Goal: Communication & Community: Answer question/provide support

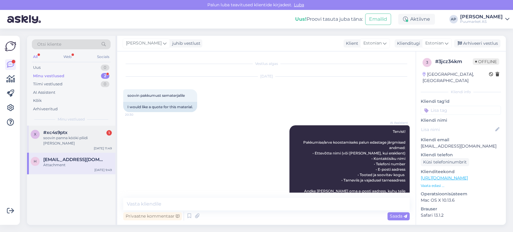
click at [83, 137] on div "soovin panna kööki pliidi [PERSON_NAME]" at bounding box center [77, 140] width 69 height 11
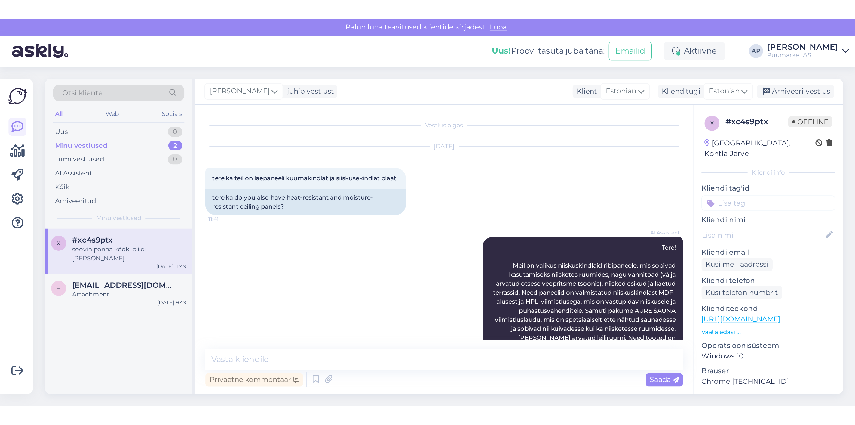
scroll to position [305, 0]
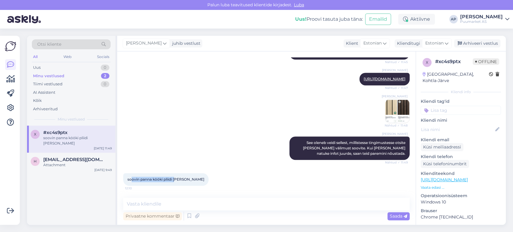
drag, startPoint x: 132, startPoint y: 182, endPoint x: 186, endPoint y: 182, distance: 53.2
click at [182, 182] on div "soovin panna kööki pliidi [PERSON_NAME] 12:10" at bounding box center [165, 179] width 85 height 13
click at [186, 182] on div "soovin panna kööki pliidi [PERSON_NAME] 12:10" at bounding box center [165, 179] width 85 height 13
click at [197, 201] on textarea at bounding box center [266, 204] width 287 height 13
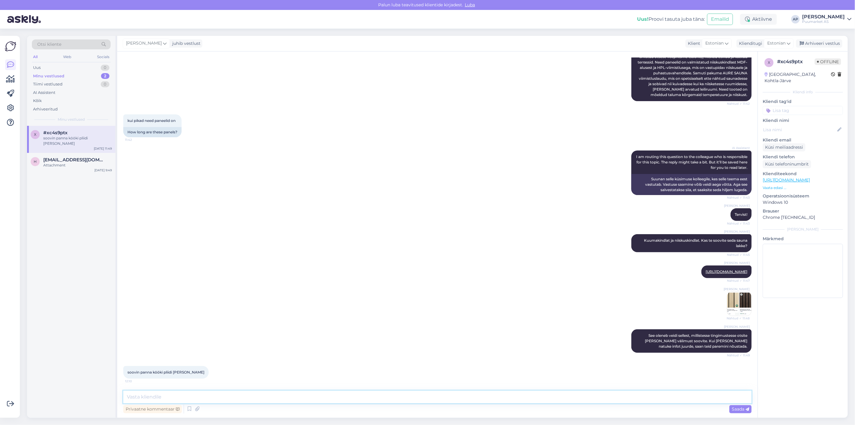
scroll to position [112, 0]
click at [63, 64] on div "Uus 0" at bounding box center [71, 67] width 79 height 8
click at [66, 58] on div "Web" at bounding box center [67, 57] width 11 height 8
click at [45, 57] on div "All Web Socials" at bounding box center [71, 57] width 79 height 9
click at [27, 60] on div "Otsi kliente All Web Socials Uus 0 Minu vestlused 2 Tiimi vestlused 0 AI Assist…" at bounding box center [71, 81] width 88 height 90
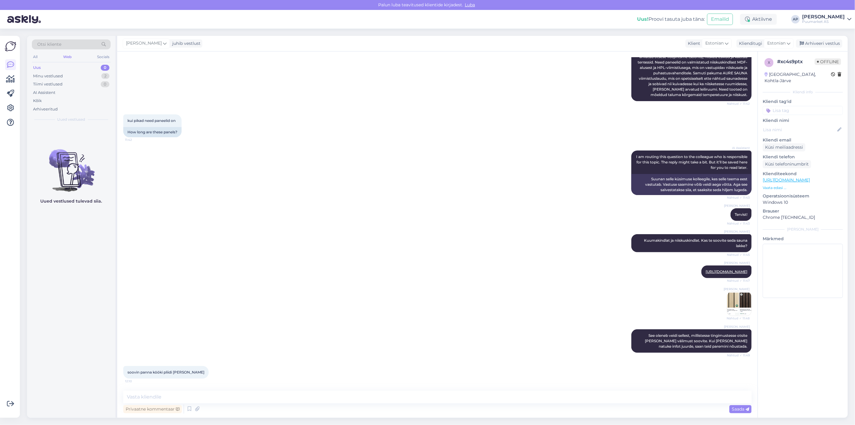
click at [31, 58] on div "Otsi kliente All Web Socials Uus 0 Minu vestlused 2 Tiimi vestlused 0 AI Assist…" at bounding box center [71, 81] width 88 height 90
click at [34, 58] on div "All" at bounding box center [35, 57] width 7 height 8
click at [36, 58] on div "All" at bounding box center [35, 57] width 7 height 8
